Goal: Information Seeking & Learning: Learn about a topic

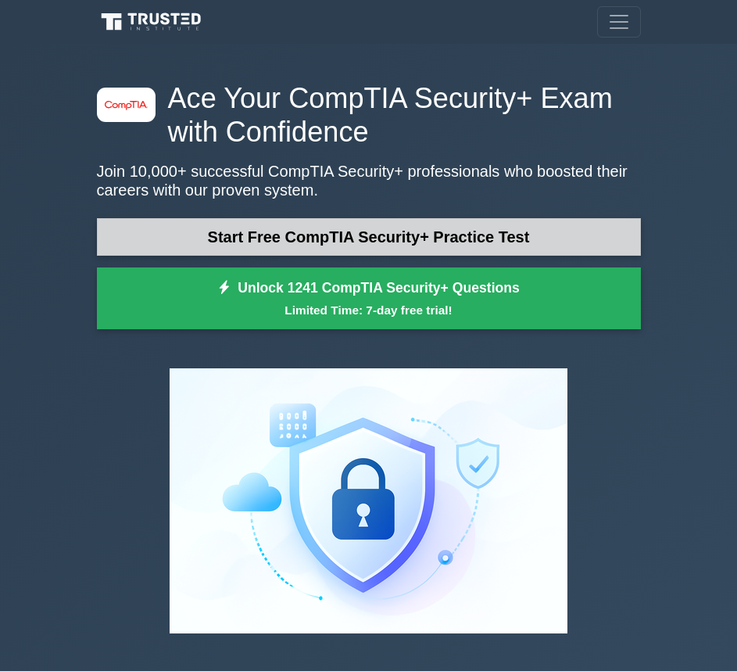
click at [245, 228] on link "Start Free CompTIA Security+ Practice Test" at bounding box center [369, 237] width 544 height 38
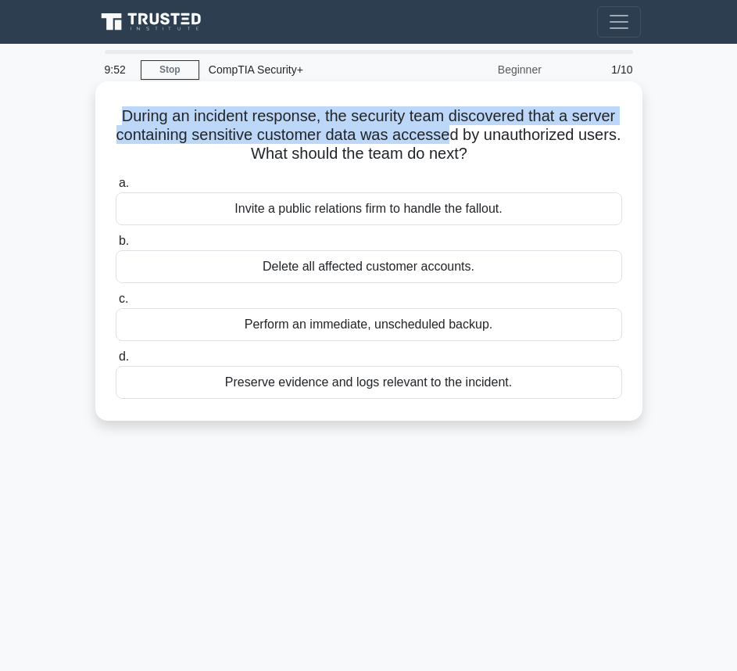
drag, startPoint x: 120, startPoint y: 113, endPoint x: 447, endPoint y: 143, distance: 328.2
click at [447, 143] on h5 "During an incident response, the security team discovered that a server contain…" at bounding box center [369, 135] width 510 height 58
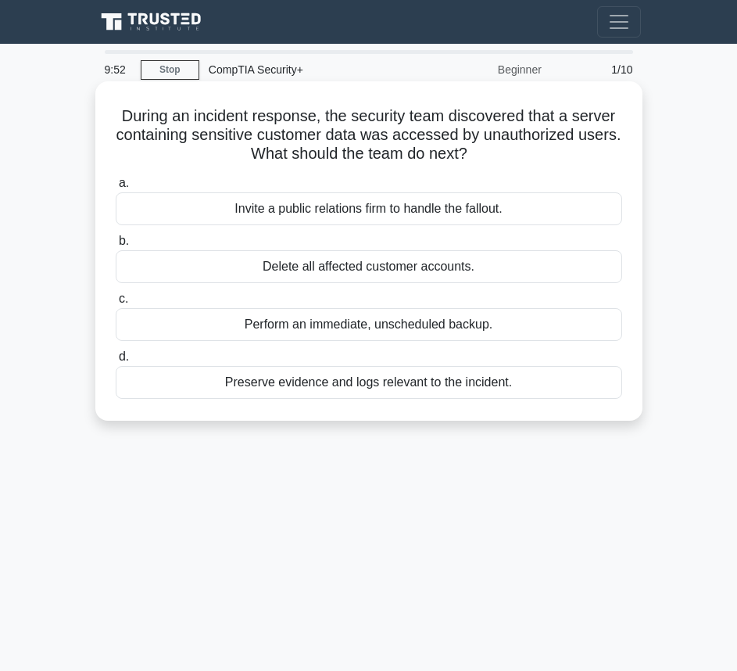
click at [307, 177] on label "a. Invite a public relations firm to handle the fallout." at bounding box center [369, 200] width 507 height 52
click at [116, 178] on input "a. Invite a public relations firm to handle the fallout." at bounding box center [116, 183] width 0 height 10
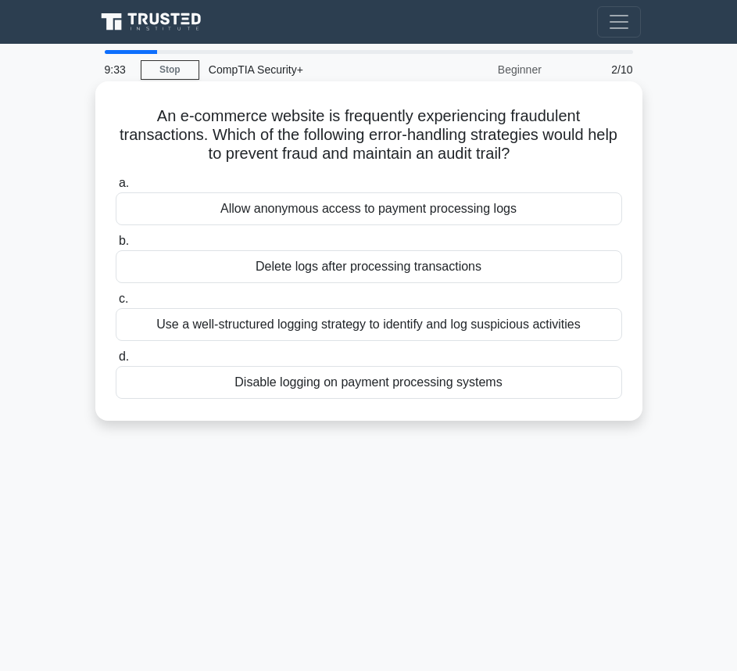
click at [289, 321] on div "Use a well-structured logging strategy to identify and log suspicious activities" at bounding box center [369, 324] width 507 height 33
click at [116, 304] on input "c. Use a well-structured logging strategy to identify and log suspicious activi…" at bounding box center [116, 299] width 0 height 10
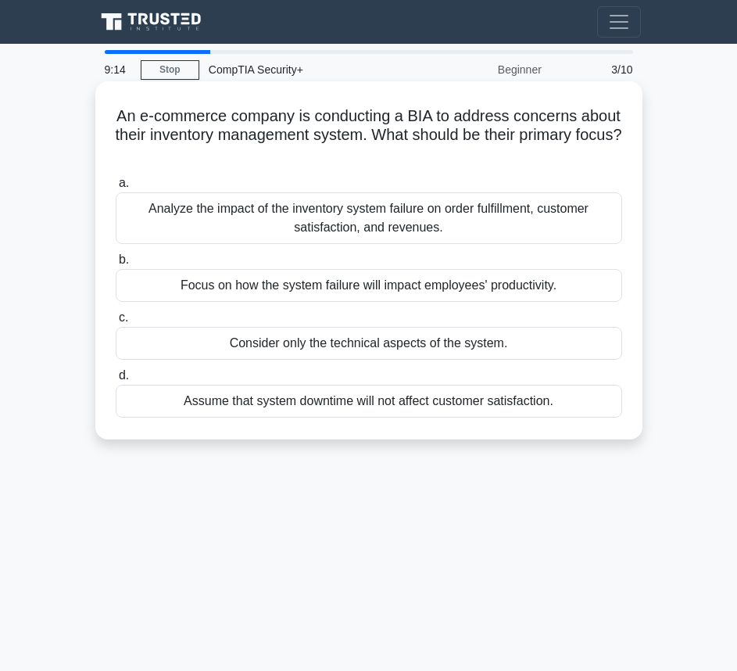
click at [328, 227] on div "Analyze the impact of the inventory system failure on order fulfillment, custom…" at bounding box center [369, 218] width 507 height 52
click at [116, 188] on input "a. Analyze the impact of the inventory system failure on order fulfillment, cus…" at bounding box center [116, 183] width 0 height 10
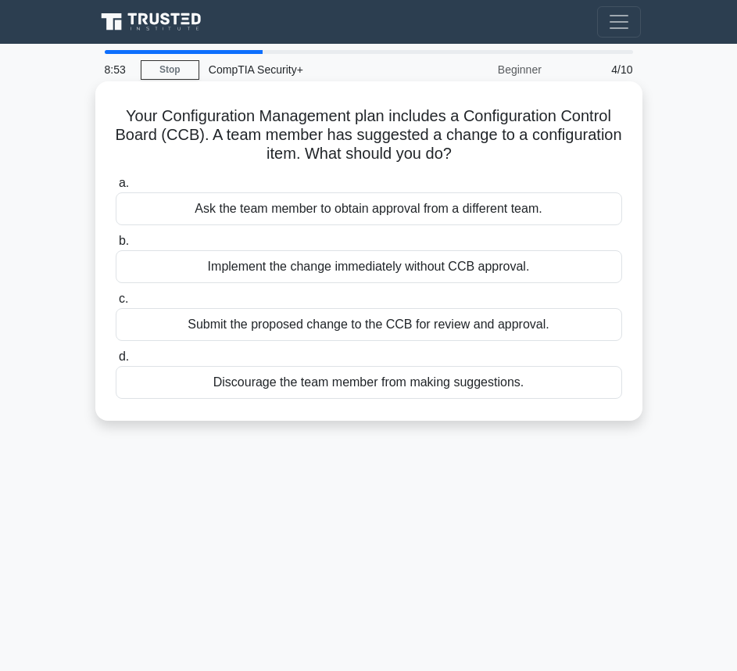
click at [295, 326] on div "Submit the proposed change to the CCB for review and approval." at bounding box center [369, 324] width 507 height 33
click at [116, 304] on input "c. Submit the proposed change to the CCB for review and approval." at bounding box center [116, 299] width 0 height 10
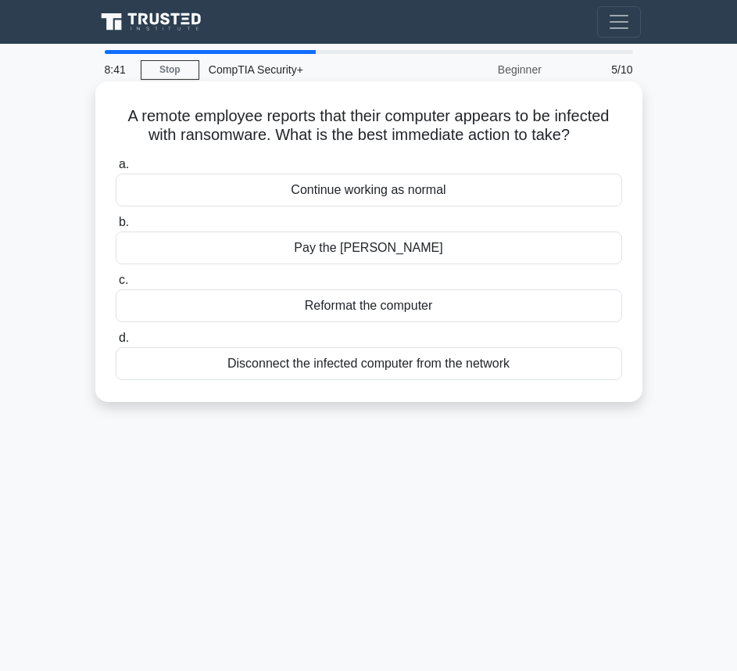
click at [359, 370] on div "Disconnect the infected computer from the network" at bounding box center [369, 363] width 507 height 33
click at [116, 343] on input "d. Disconnect the infected computer from the network" at bounding box center [116, 338] width 0 height 10
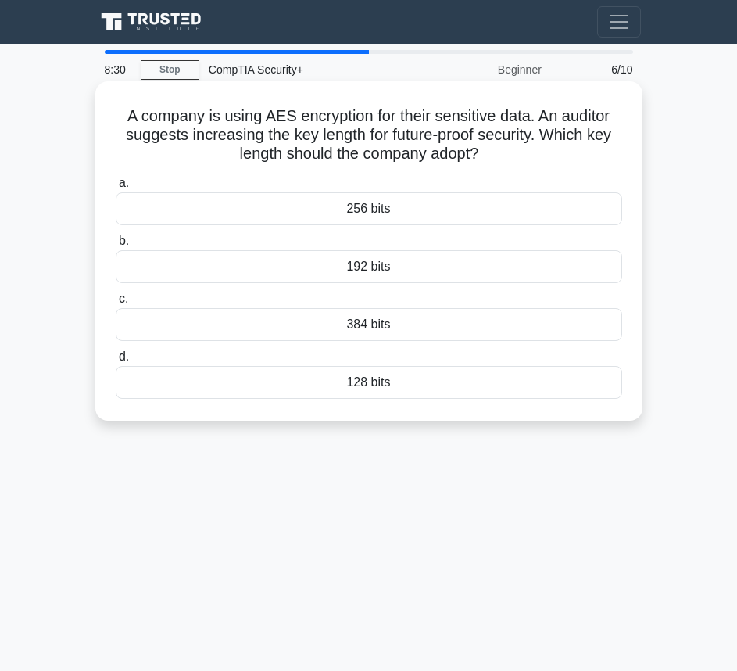
click at [368, 207] on div "256 bits" at bounding box center [369, 208] width 507 height 33
click at [116, 188] on input "a. 256 bits" at bounding box center [116, 183] width 0 height 10
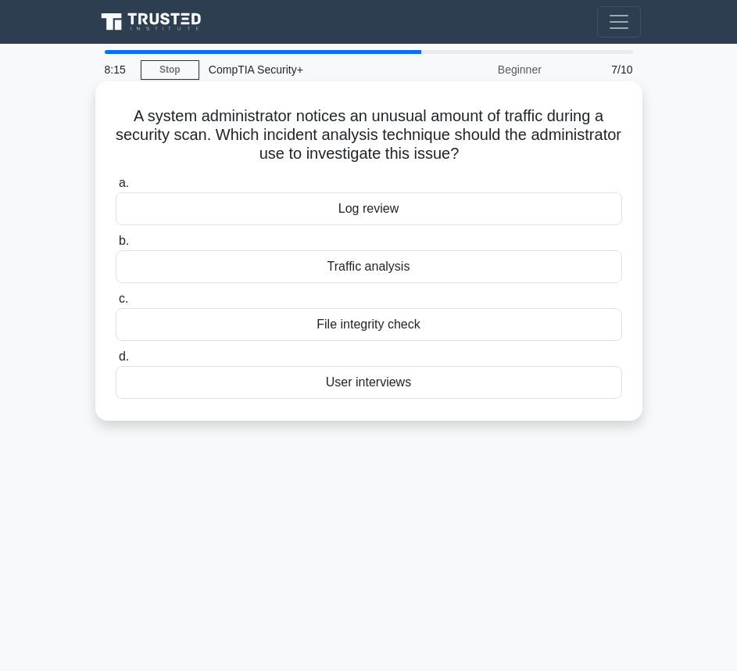
click at [372, 269] on div "Traffic analysis" at bounding box center [369, 266] width 507 height 33
click at [116, 246] on input "b. Traffic analysis" at bounding box center [116, 241] width 0 height 10
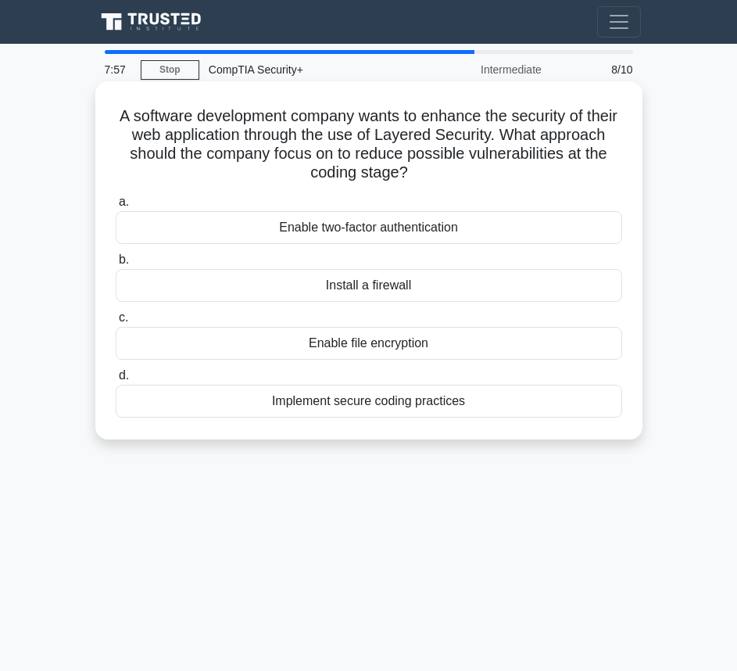
click at [324, 227] on div "Enable two-factor authentication" at bounding box center [369, 227] width 507 height 33
click at [116, 207] on input "a. Enable two-factor authentication" at bounding box center [116, 202] width 0 height 10
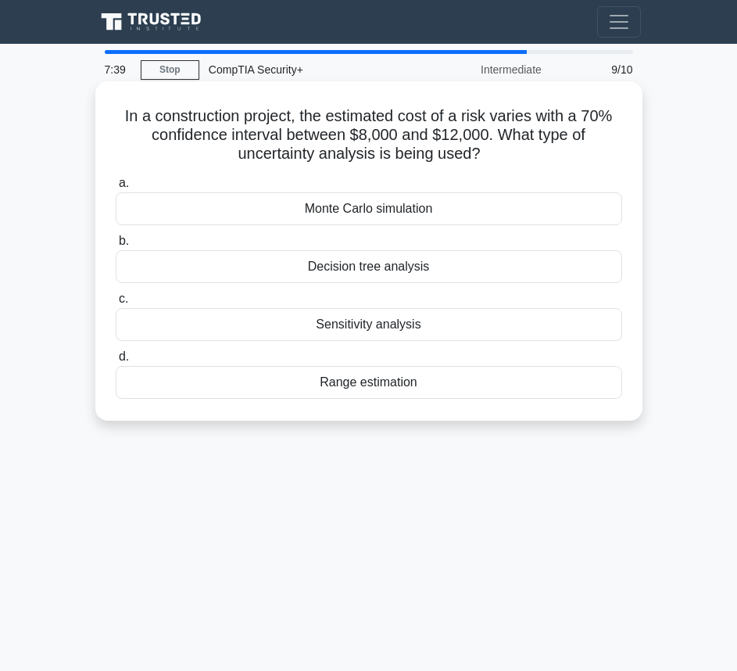
click at [368, 327] on div "Sensitivity analysis" at bounding box center [369, 324] width 507 height 33
click at [116, 304] on input "c. Sensitivity analysis" at bounding box center [116, 299] width 0 height 10
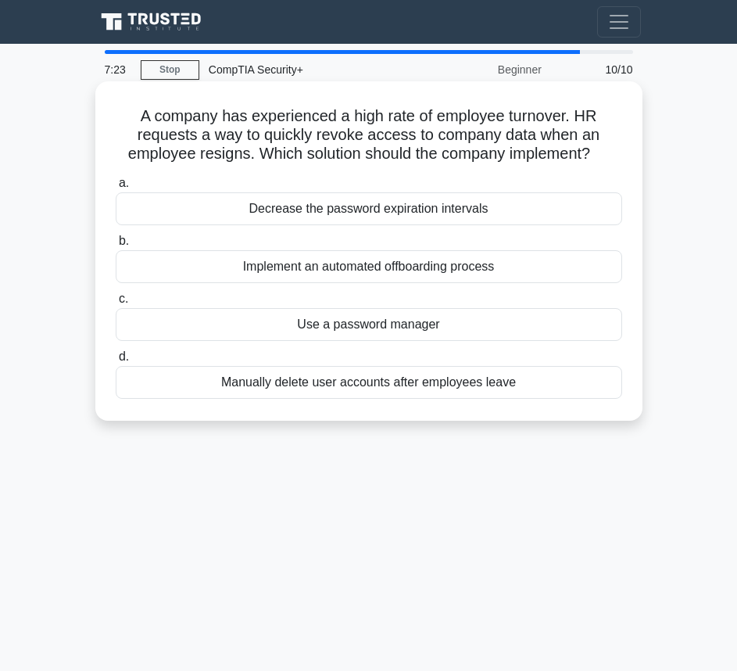
click at [269, 274] on div "Implement an automated offboarding process" at bounding box center [369, 266] width 507 height 33
click at [116, 246] on input "b. Implement an automated offboarding process" at bounding box center [116, 241] width 0 height 10
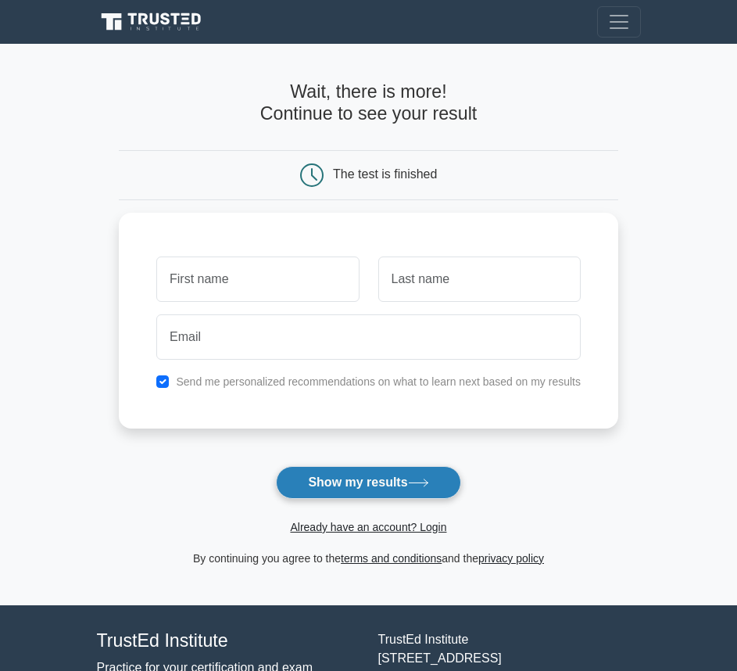
click at [361, 485] on button "Show my results" at bounding box center [368, 482] width 185 height 33
